Goal: Contribute content: Contribute content

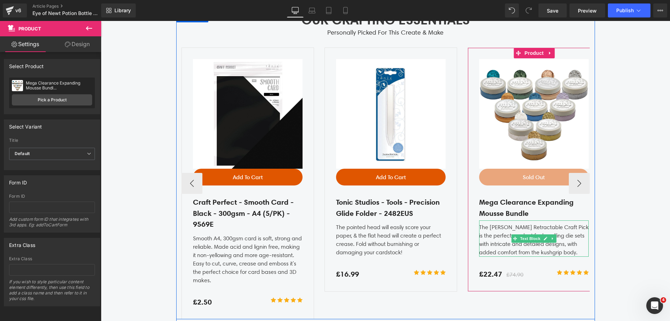
click at [549, 244] on div "The [PERSON_NAME] Retractable Craft Pick is the perfect product for handling di…" at bounding box center [534, 238] width 110 height 36
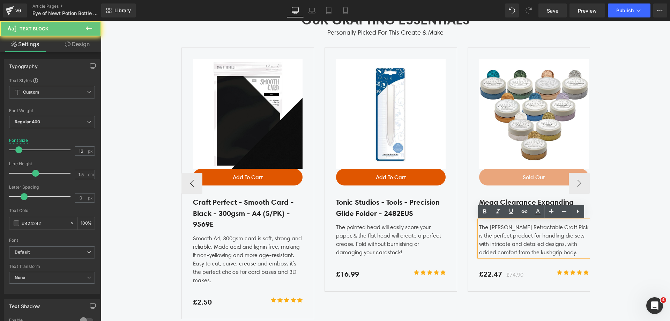
click at [557, 241] on div "The [PERSON_NAME] Retractable Craft Pick is the perfect product for handling di…" at bounding box center [534, 238] width 110 height 36
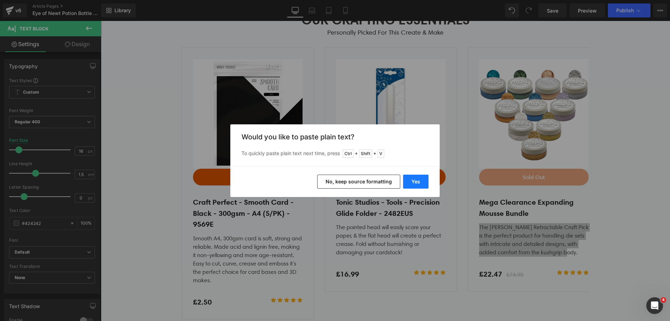
drag, startPoint x: 409, startPoint y: 176, endPoint x: 364, endPoint y: 173, distance: 44.8
click at [0, 0] on button "Yes" at bounding box center [0, 0] width 0 height 0
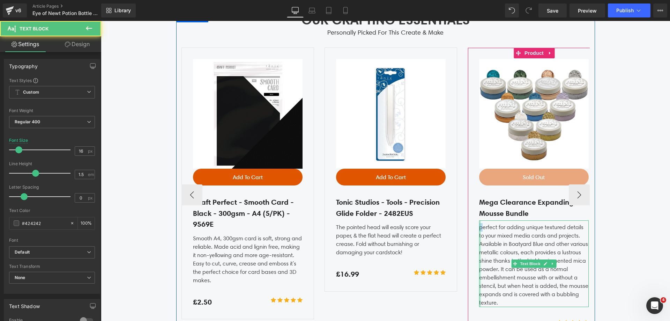
click at [479, 228] on div "perfect for adding unique textured details to your mixed media cards and projec…" at bounding box center [534, 263] width 110 height 87
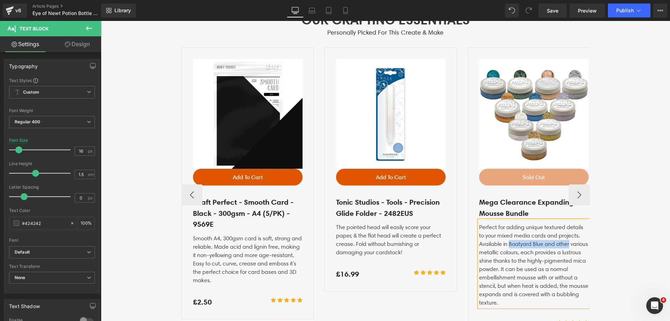
drag, startPoint x: 568, startPoint y: 244, endPoint x: 508, endPoint y: 244, distance: 60.4
click at [508, 244] on div "Perfect for adding unique textured details to your mixed media cards and projec…" at bounding box center [534, 263] width 110 height 87
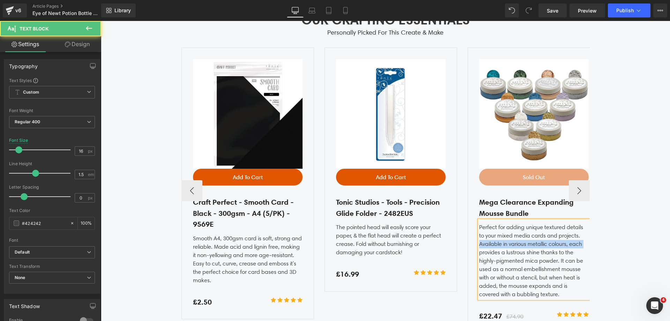
click at [479, 249] on div "Perfect for adding unique textured details to your mixed media cards and projec…" at bounding box center [534, 259] width 110 height 78
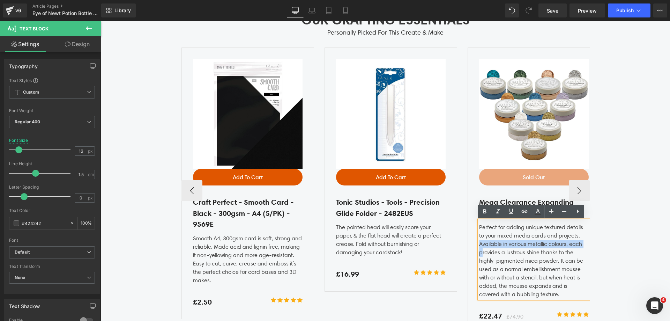
drag, startPoint x: 479, startPoint y: 256, endPoint x: 477, endPoint y: 243, distance: 13.1
click at [479, 243] on div "Perfect for adding unique textured details to your mixed media cards and projec…" at bounding box center [534, 259] width 110 height 78
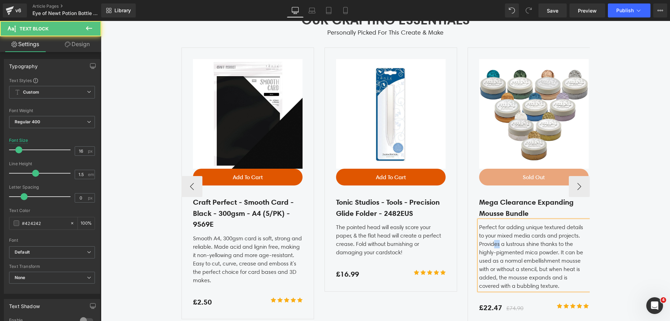
drag, startPoint x: 498, startPoint y: 244, endPoint x: 493, endPoint y: 246, distance: 4.5
click at [493, 246] on div "Perfect for adding unique textured details to your mixed media cards and projec…" at bounding box center [534, 255] width 110 height 70
click at [459, 244] on div "Sale Off (P) Image Add To Cart (P) Cart Button Row Craft Perfect - Smooth Card …" at bounding box center [611, 185] width 859 height 277
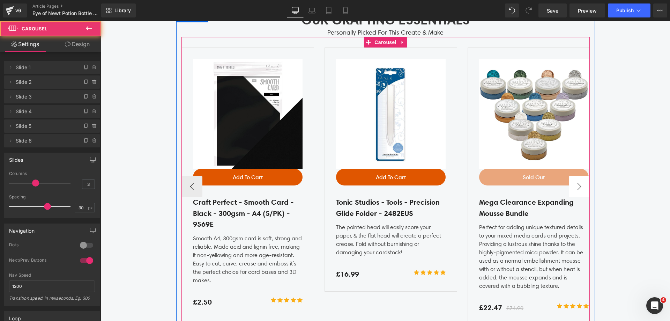
click at [574, 185] on button "›" at bounding box center [579, 186] width 21 height 21
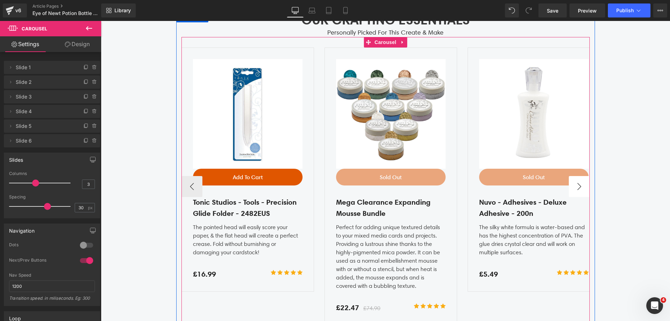
click at [574, 185] on button "›" at bounding box center [579, 186] width 21 height 21
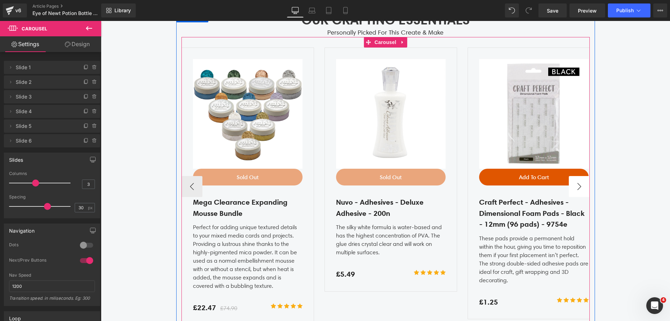
click at [574, 185] on button "›" at bounding box center [579, 186] width 21 height 21
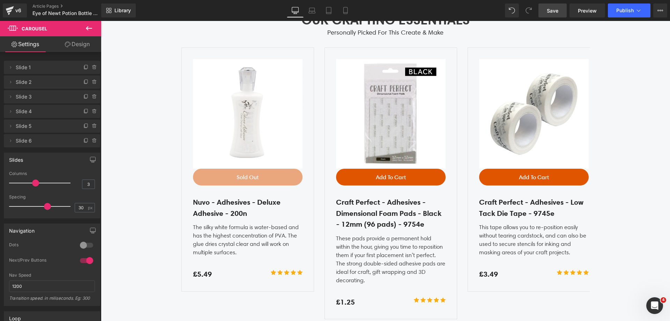
drag, startPoint x: 560, startPoint y: 12, endPoint x: 84, endPoint y: 158, distance: 497.6
click at [560, 12] on link "Save" at bounding box center [553, 10] width 28 height 14
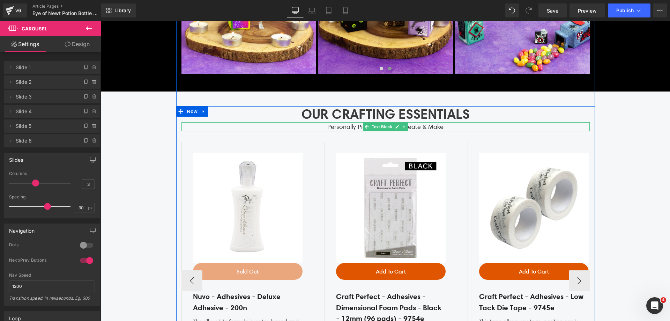
scroll to position [1885, 0]
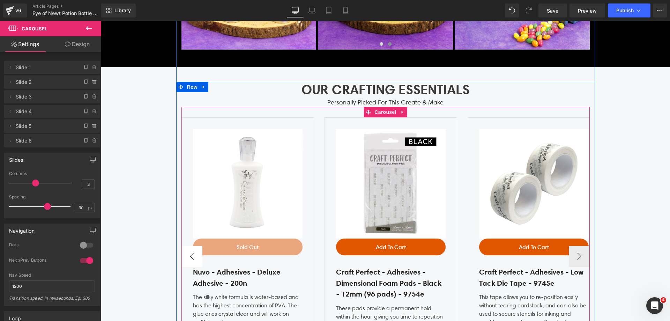
click at [192, 256] on button "‹" at bounding box center [192, 256] width 21 height 21
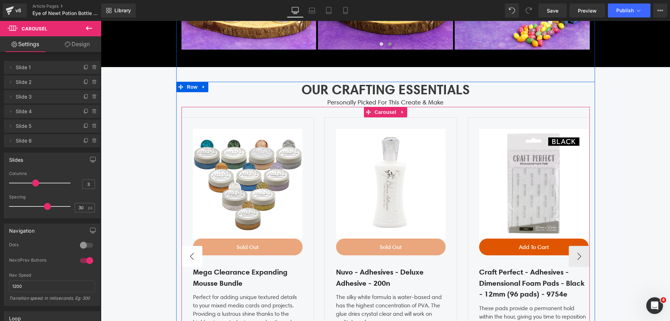
click at [192, 256] on button "‹" at bounding box center [192, 256] width 21 height 21
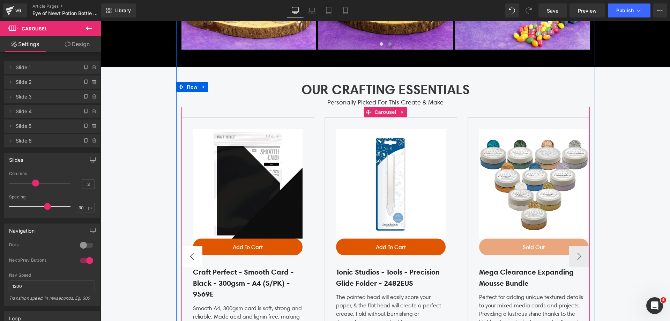
click at [192, 256] on button "‹" at bounding box center [192, 256] width 21 height 21
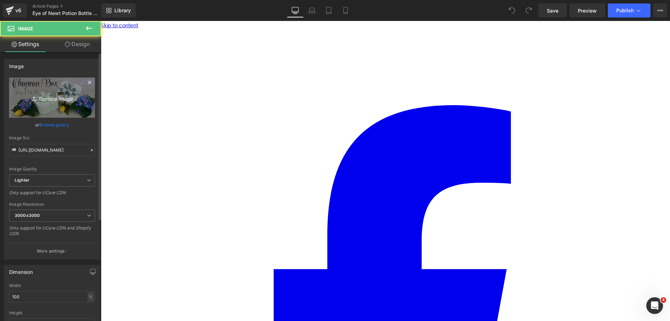
click at [60, 99] on icon "Replace Image" at bounding box center [52, 97] width 56 height 9
type input "C:\fakepath\Eye of Newt Banner_Top.jpg"
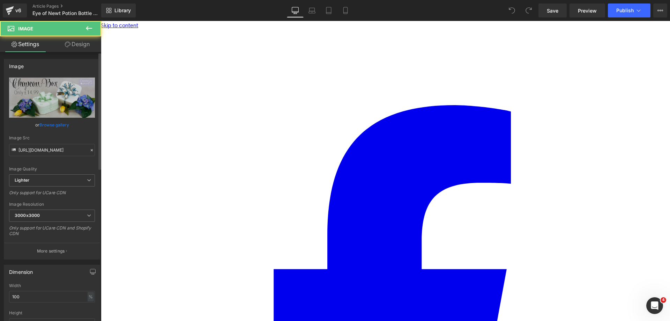
click at [53, 126] on link "Browse gallery" at bounding box center [54, 125] width 30 height 12
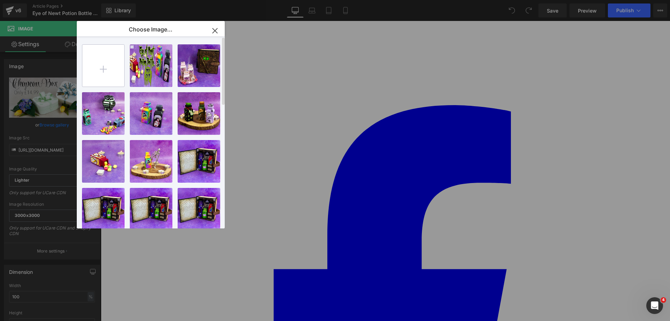
click at [0, 0] on input "file" at bounding box center [0, 0] width 0 height 0
click at [0, 0] on p "980.04 KB" at bounding box center [0, 0] width 0 height 0
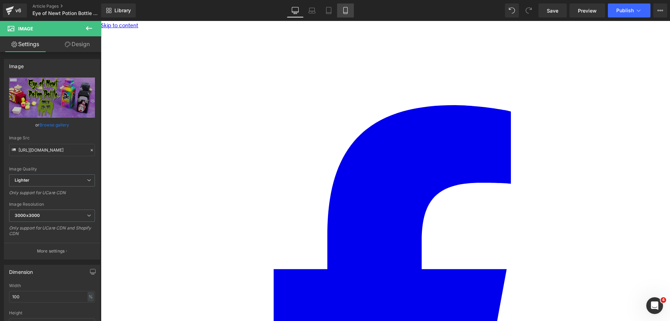
click at [344, 11] on icon at bounding box center [345, 10] width 7 height 7
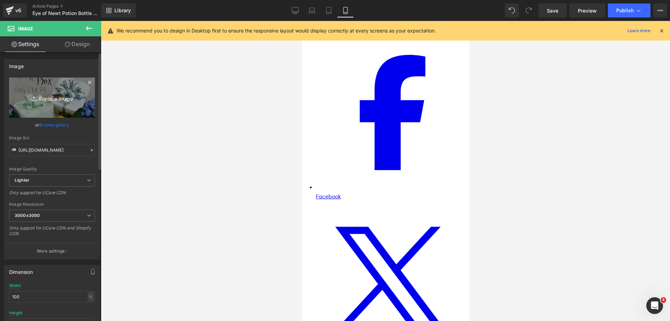
click at [56, 114] on link "Replace Image" at bounding box center [52, 98] width 86 height 40
type input "C:\fakepath\Eye of Newt Banner_Mobile Top.jpg"
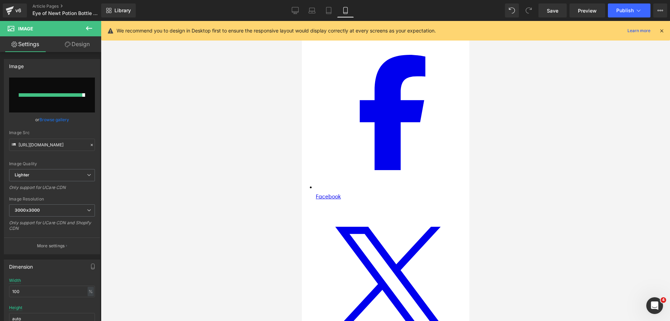
click at [662, 30] on icon at bounding box center [662, 31] width 6 height 6
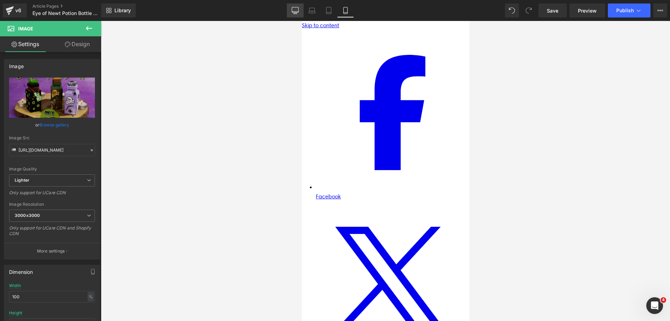
click at [301, 12] on link "Desktop" at bounding box center [295, 10] width 17 height 14
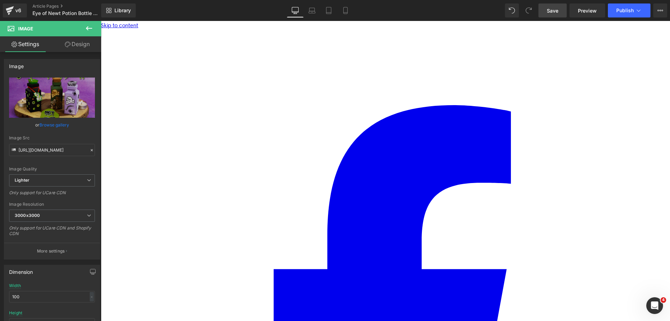
drag, startPoint x: 552, startPoint y: 11, endPoint x: 534, endPoint y: 69, distance: 61.0
click at [552, 11] on span "Save" at bounding box center [553, 10] width 12 height 7
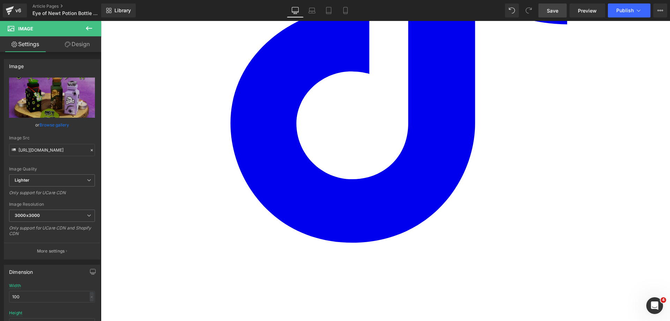
scroll to position [1990, 0]
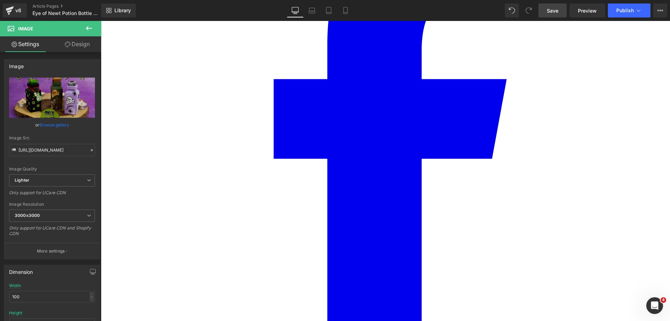
scroll to position [175, 0]
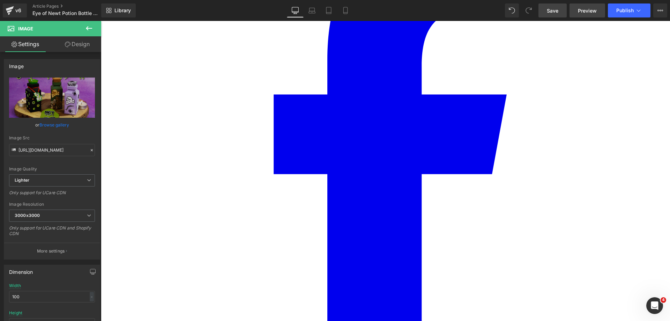
click at [597, 14] on link "Preview" at bounding box center [588, 10] width 36 height 14
